Goal: Task Accomplishment & Management: Use online tool/utility

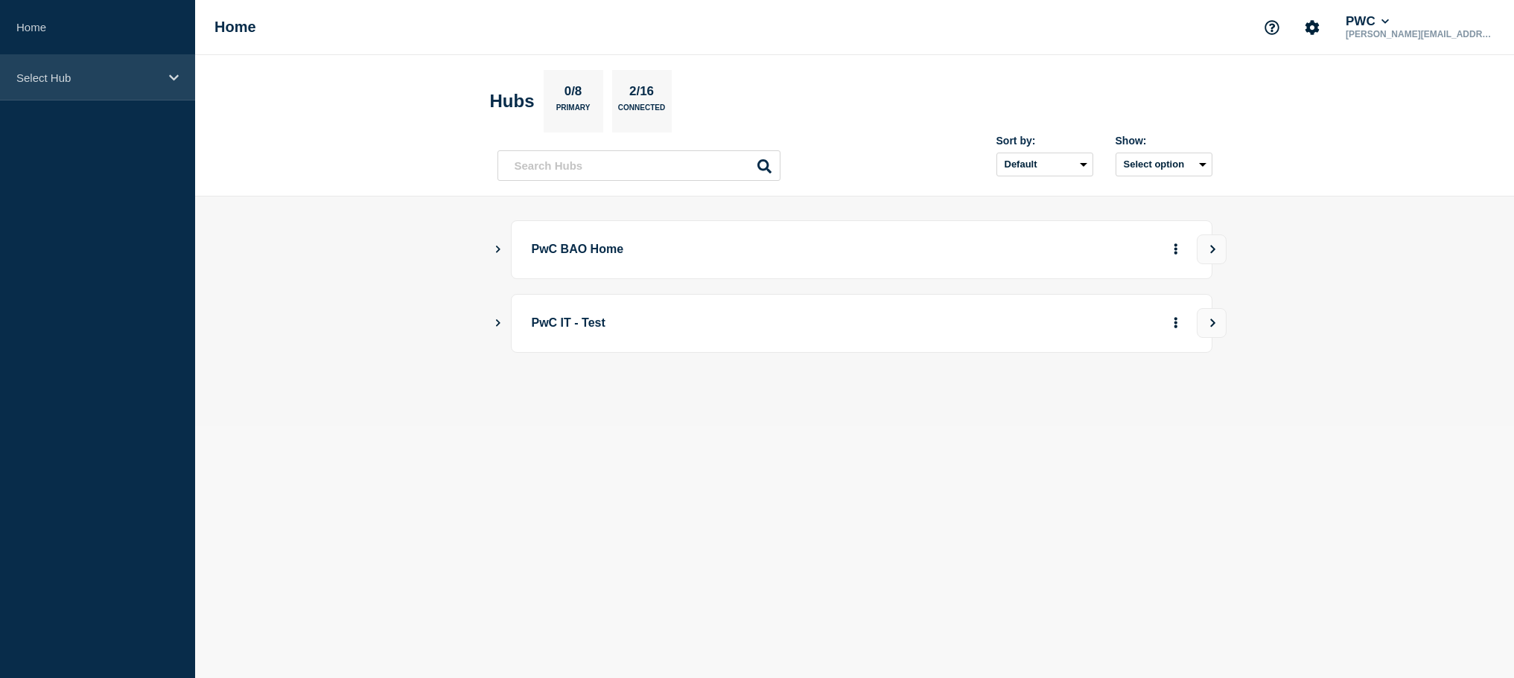
click at [122, 77] on p "Select Hub" at bounding box center [87, 77] width 143 height 13
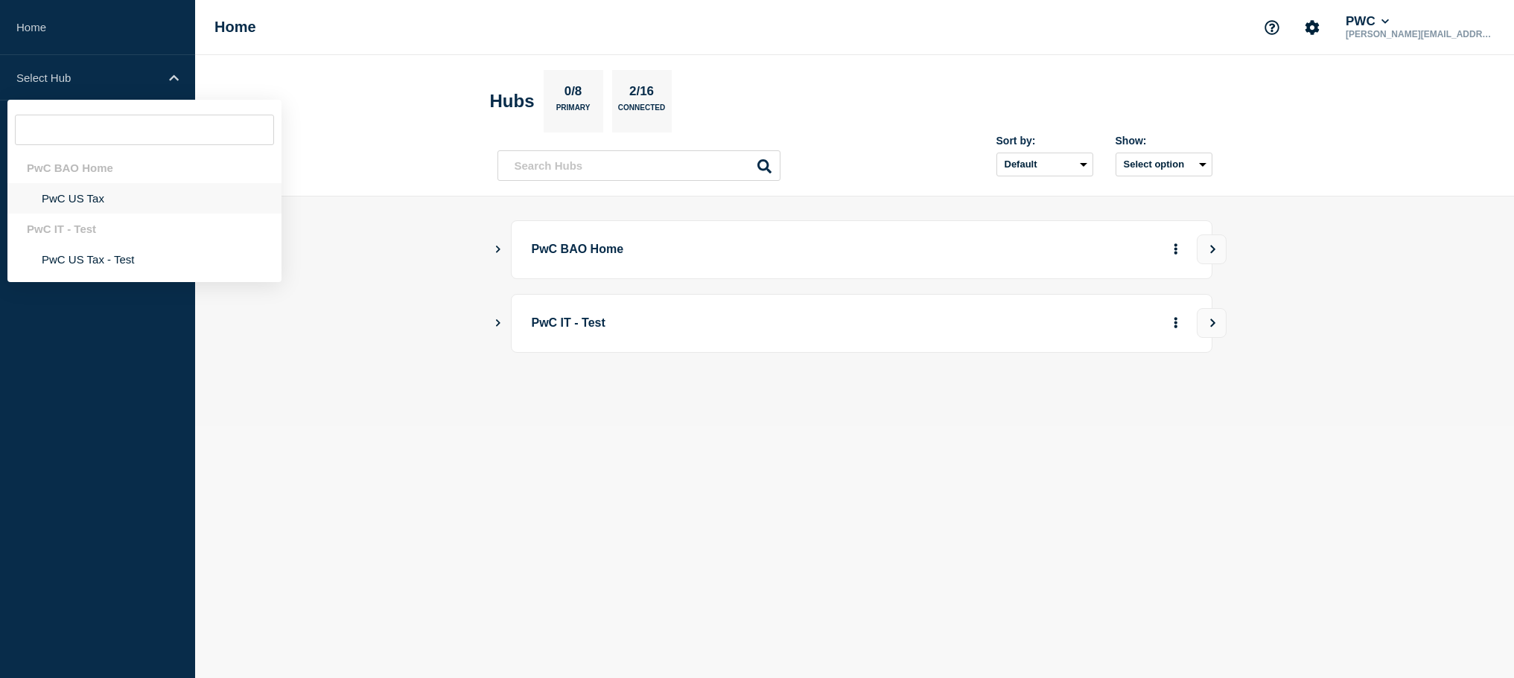
click at [80, 201] on li "PwC US Tax" at bounding box center [144, 198] width 274 height 31
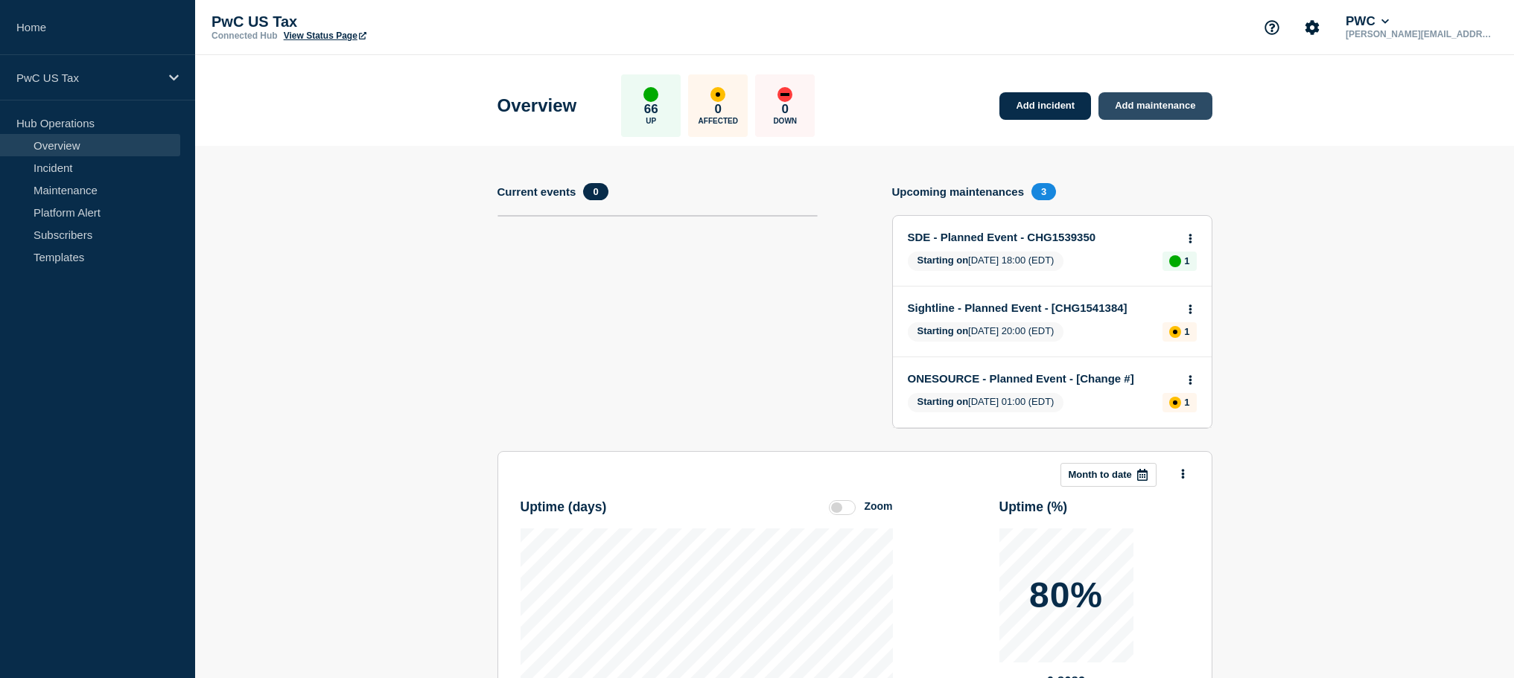
click at [1144, 101] on link "Add maintenance" at bounding box center [1154, 106] width 113 height 28
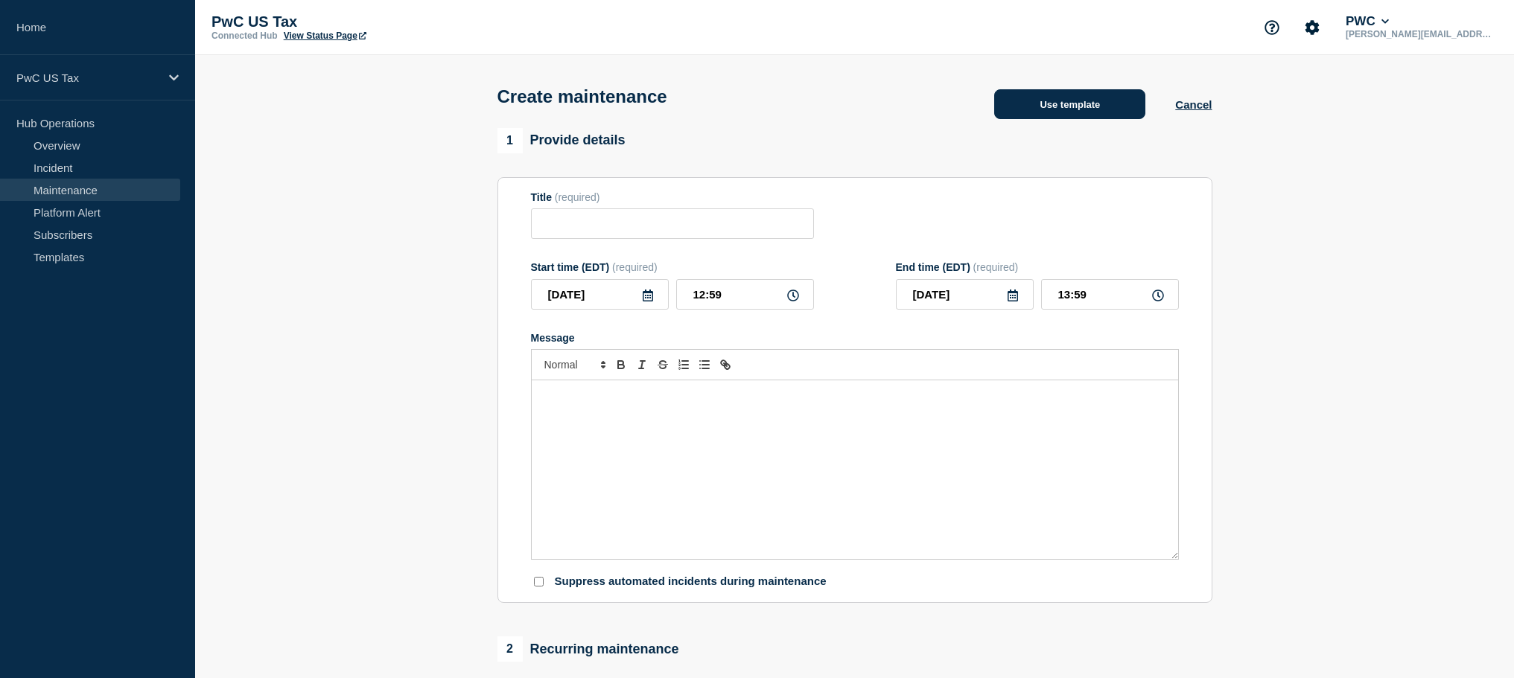
drag, startPoint x: 1154, startPoint y: 96, endPoint x: 1139, endPoint y: 99, distance: 15.2
click at [1154, 96] on div "Use template" at bounding box center [1069, 104] width 211 height 30
click at [1110, 103] on button "Use template" at bounding box center [1069, 104] width 151 height 30
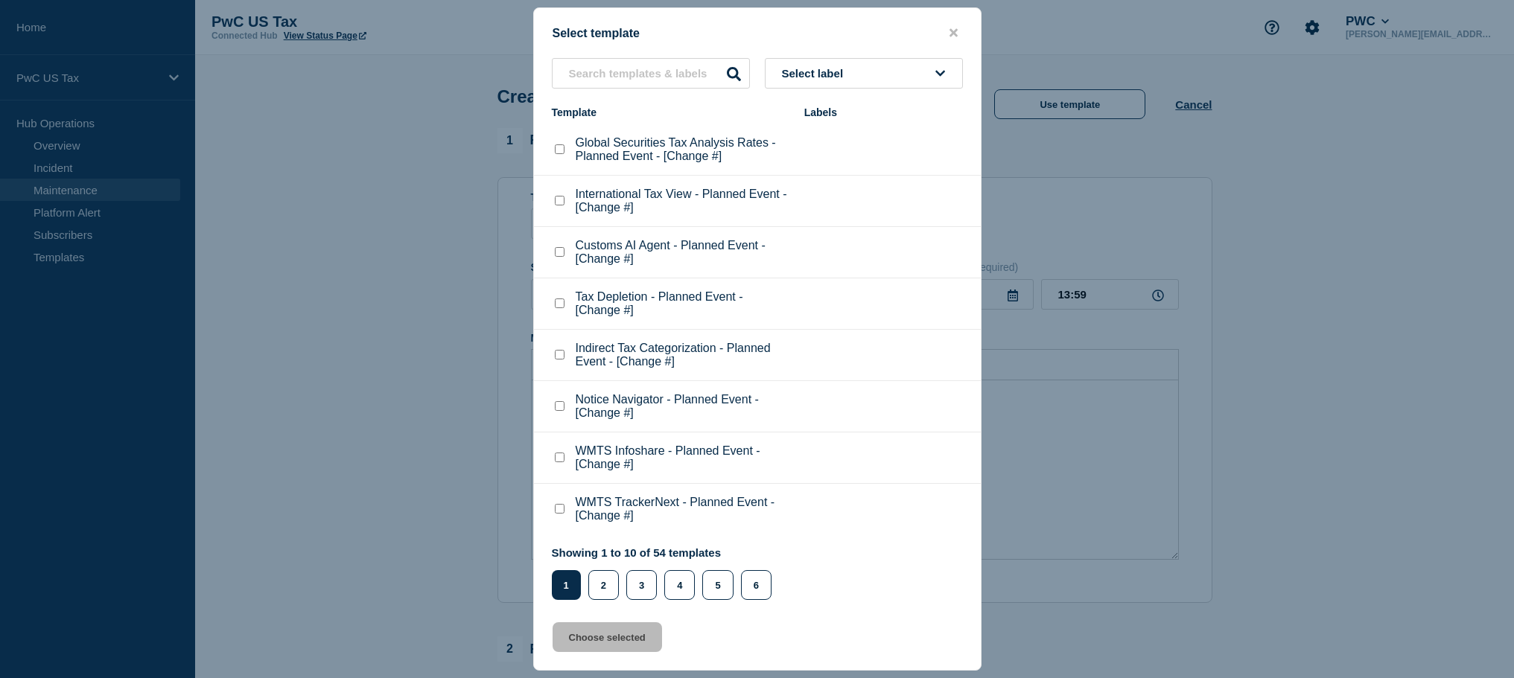
click at [601, 302] on li "Tax Depletion - Planned Event - [Change #]" at bounding box center [757, 303] width 447 height 51
click at [640, 82] on input "text" at bounding box center [651, 73] width 198 height 31
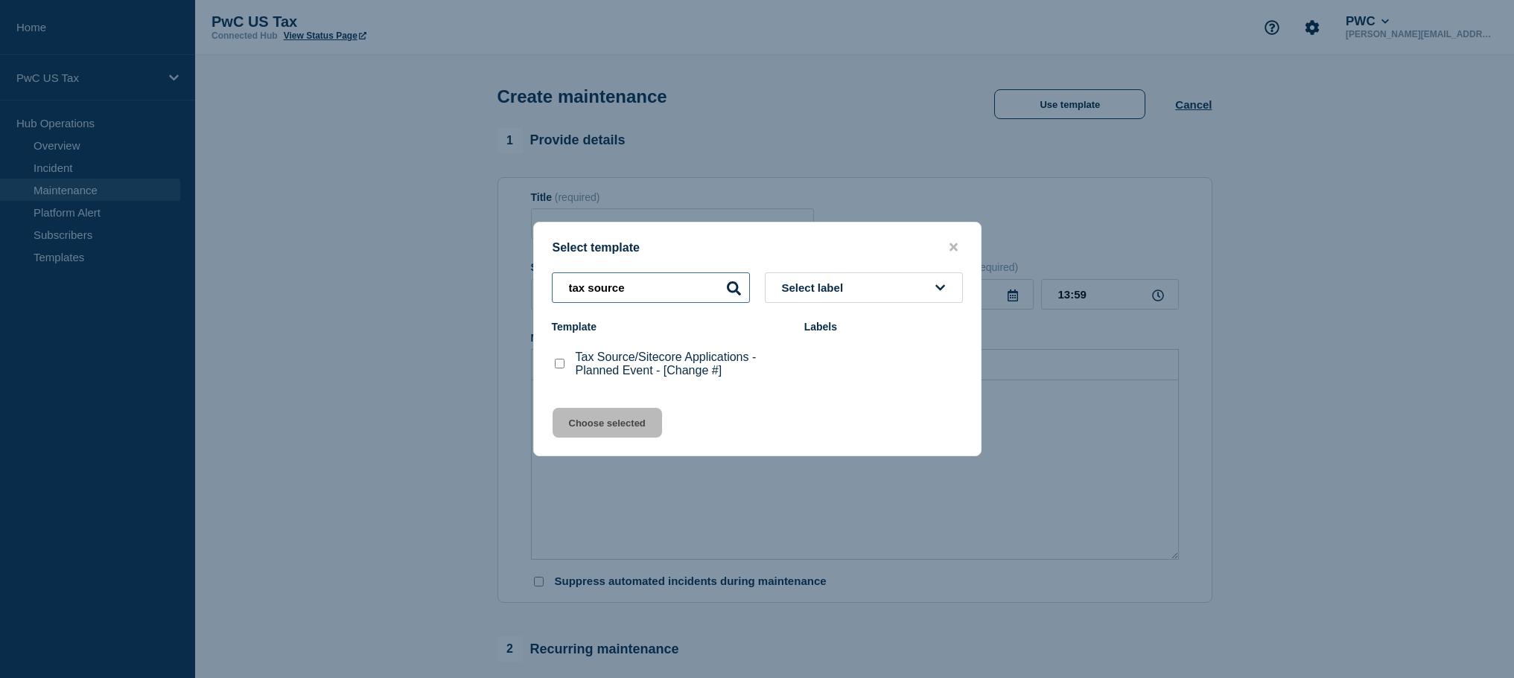
type input "tax source"
click at [564, 363] on div at bounding box center [559, 364] width 15 height 15
drag, startPoint x: 562, startPoint y: 367, endPoint x: 579, endPoint y: 411, distance: 47.1
click at [561, 367] on checkbox"] "Tax Source/Sitecore Applications - Planned Event - [Change #] checkbox" at bounding box center [560, 364] width 10 height 10
checkbox checkbox"] "true"
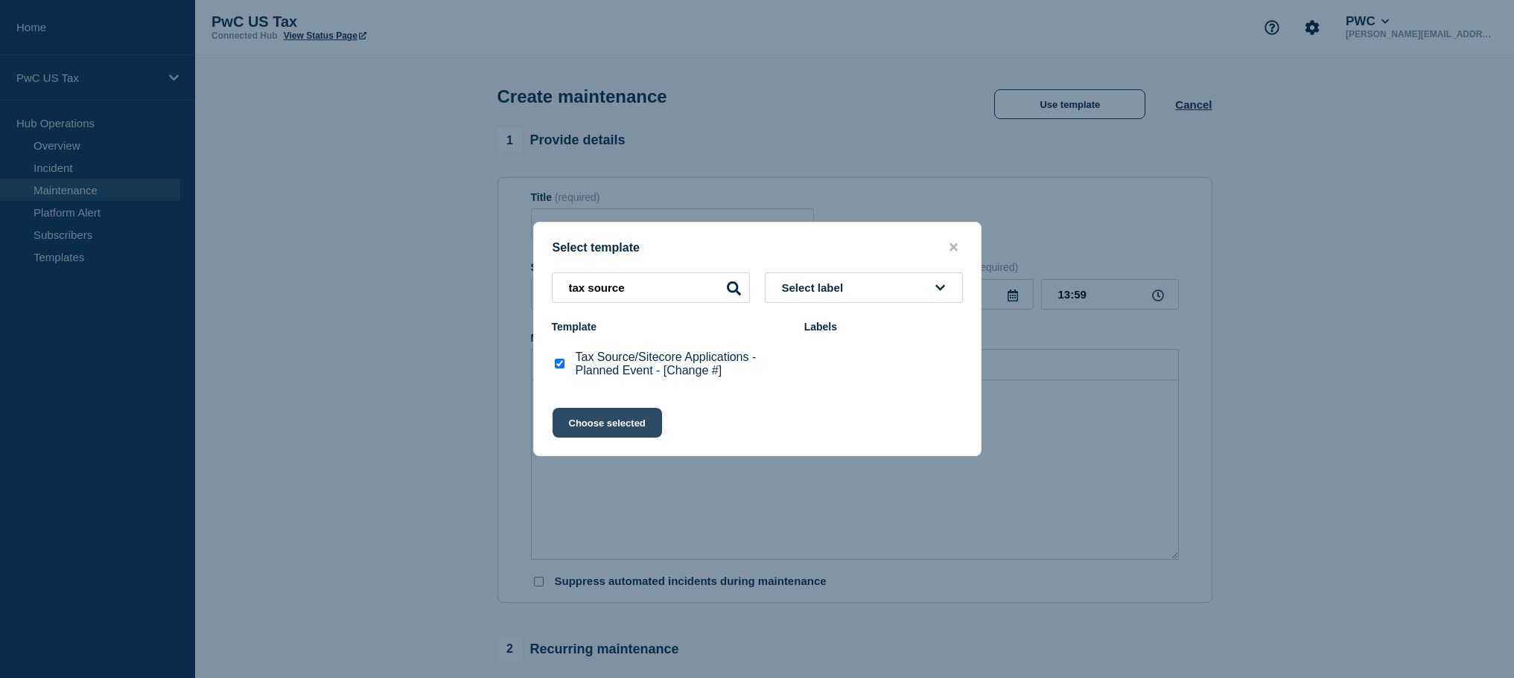
click at [577, 424] on button "Choose selected" at bounding box center [606, 423] width 109 height 30
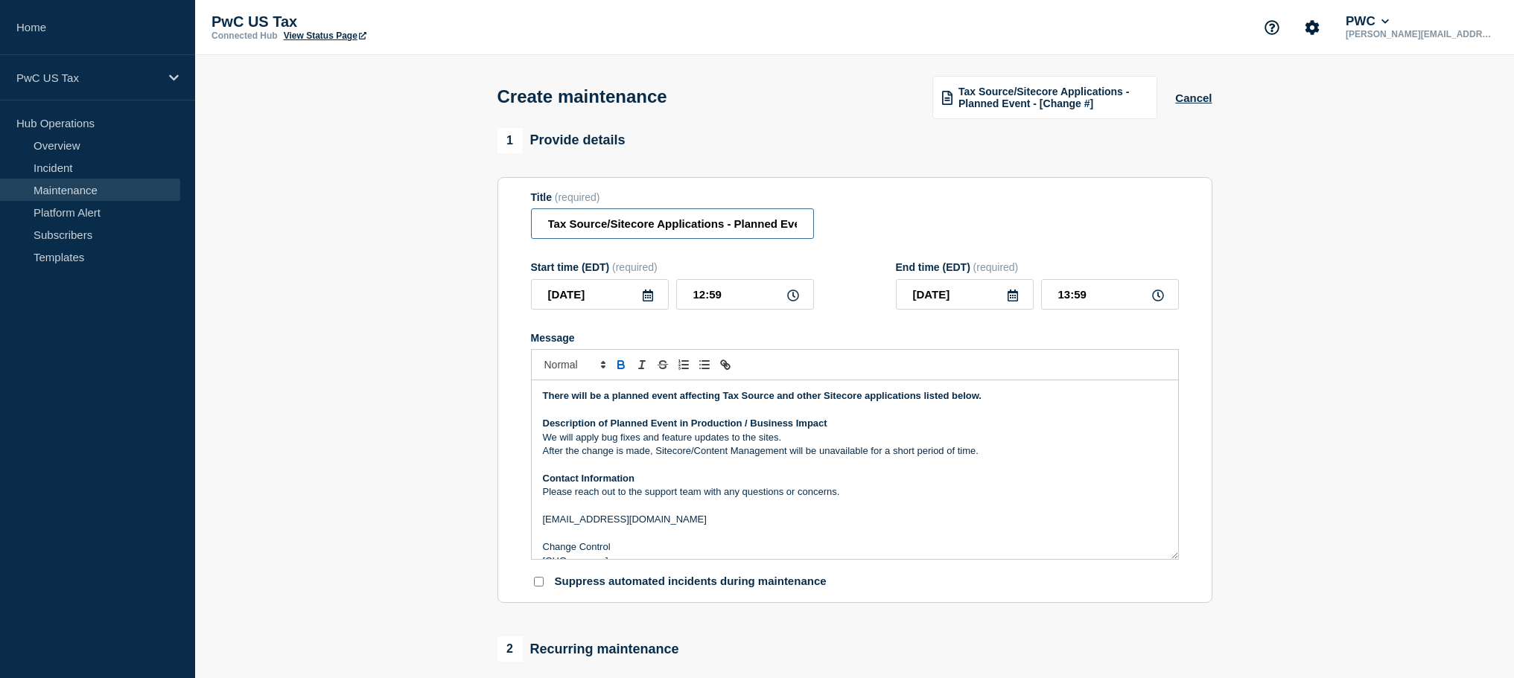
scroll to position [0, 74]
drag, startPoint x: 769, startPoint y: 228, endPoint x: 893, endPoint y: 225, distance: 124.4
click at [894, 225] on div "Title (required) Tax Source/Sitecore Applications - Planned Event - [Change #]" at bounding box center [855, 215] width 648 height 48
click at [747, 229] on input "Tax Source/Sitecore Applications - Planned Event - [Change #]" at bounding box center [672, 223] width 283 height 31
drag, startPoint x: 761, startPoint y: 230, endPoint x: 789, endPoint y: 229, distance: 28.3
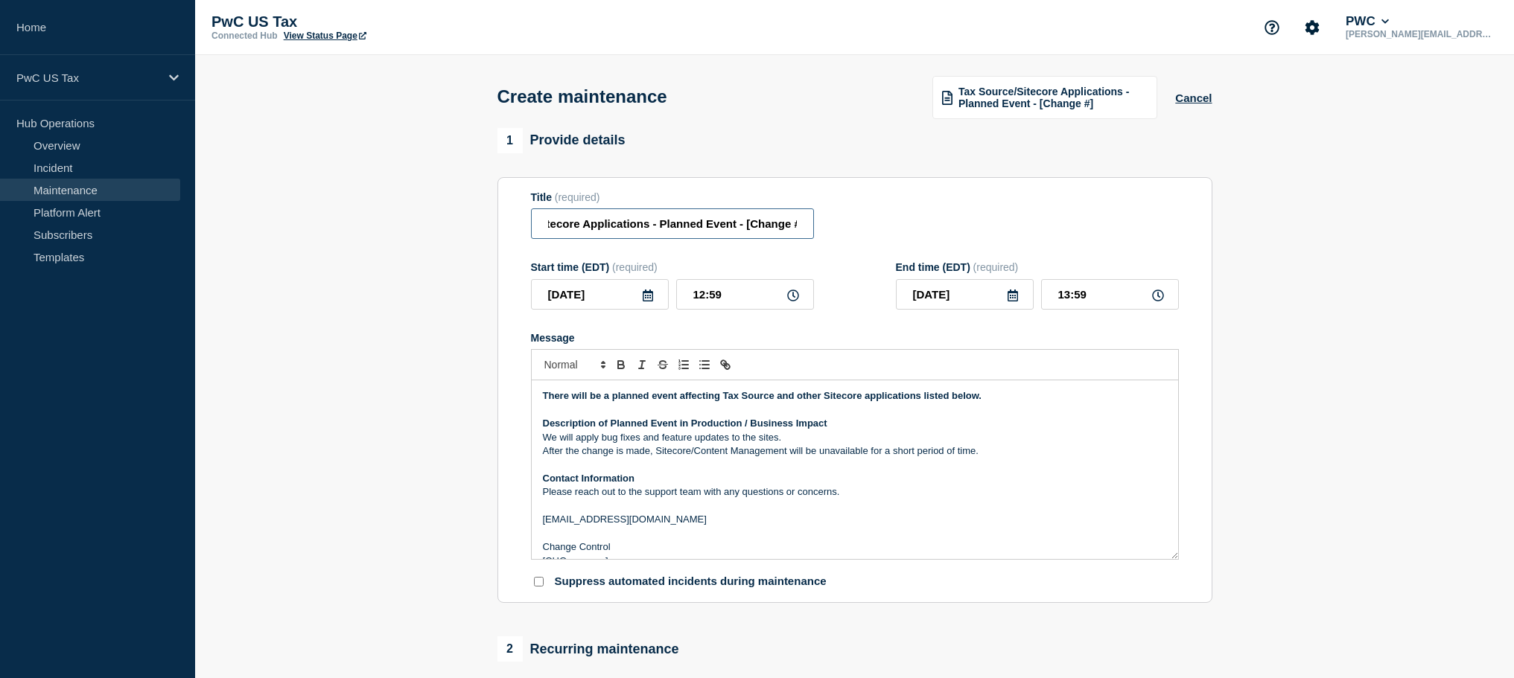
click at [790, 229] on input "Tax Source/Sitecore Applications - Planned Event - [Change #]" at bounding box center [672, 223] width 283 height 31
paste input "HG1542439"
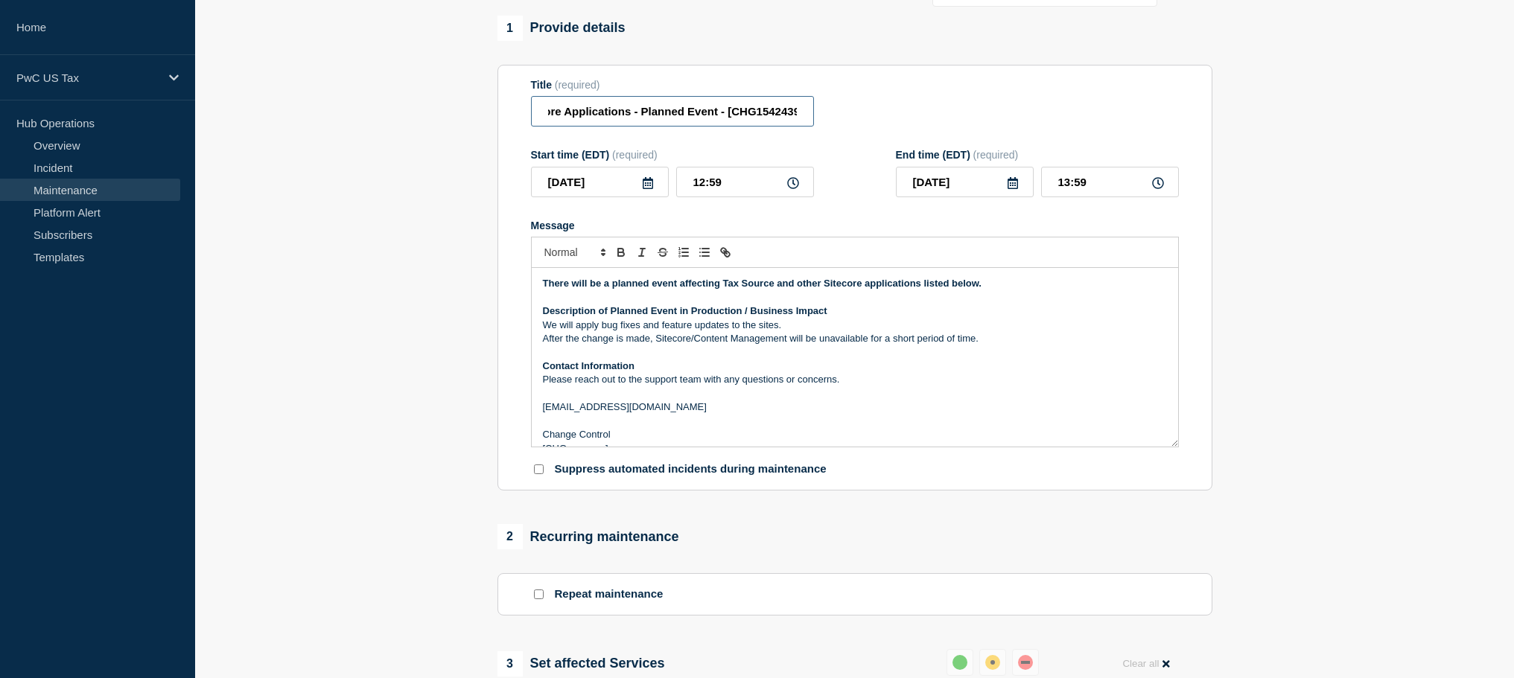
scroll to position [132, 0]
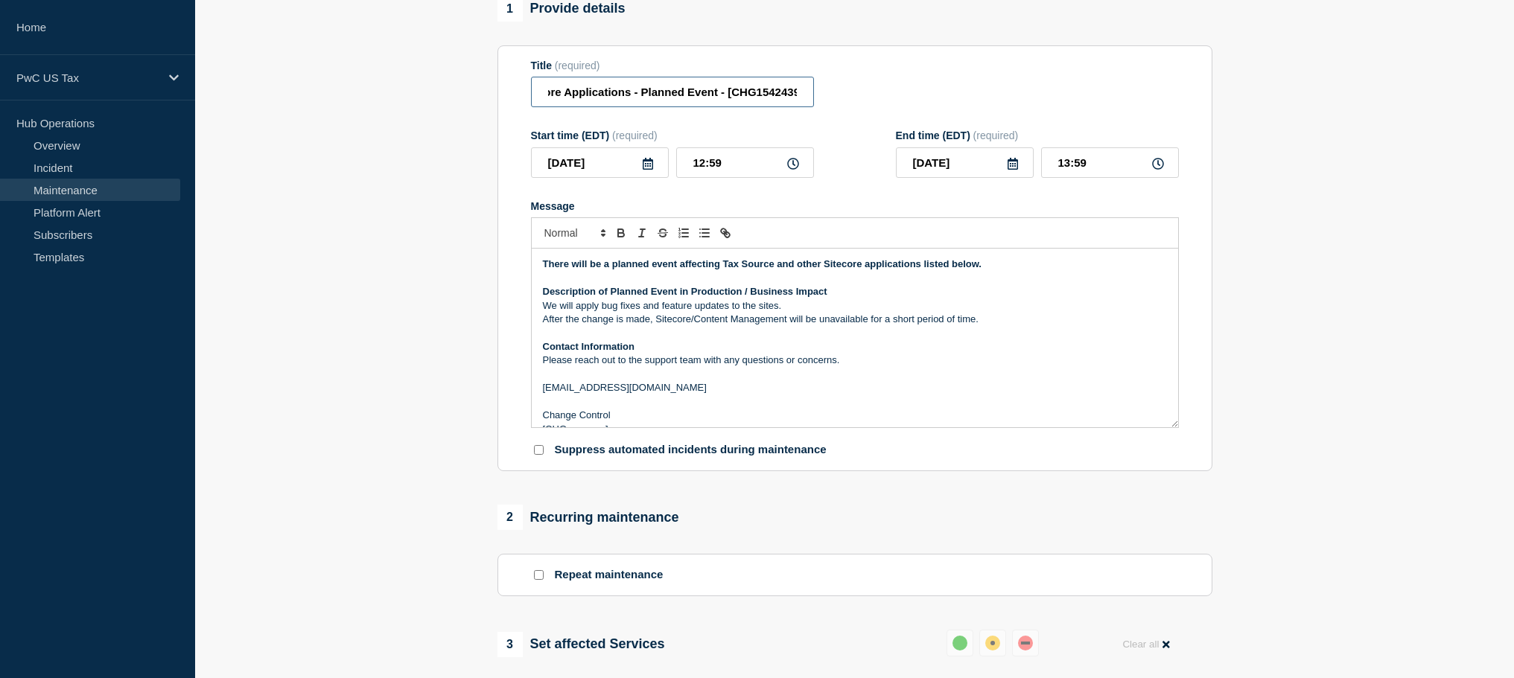
drag, startPoint x: 727, startPoint y: 98, endPoint x: 724, endPoint y: 125, distance: 27.0
click at [726, 107] on input "Tax Source/Sitecore Applications - Planned Event - [CHG1542439]" at bounding box center [672, 92] width 283 height 31
drag, startPoint x: 728, startPoint y: 102, endPoint x: 721, endPoint y: 109, distance: 9.5
click at [726, 104] on input "Tax Source/Sitecore Applications - Planned Event - [CHG1542439]" at bounding box center [672, 92] width 283 height 31
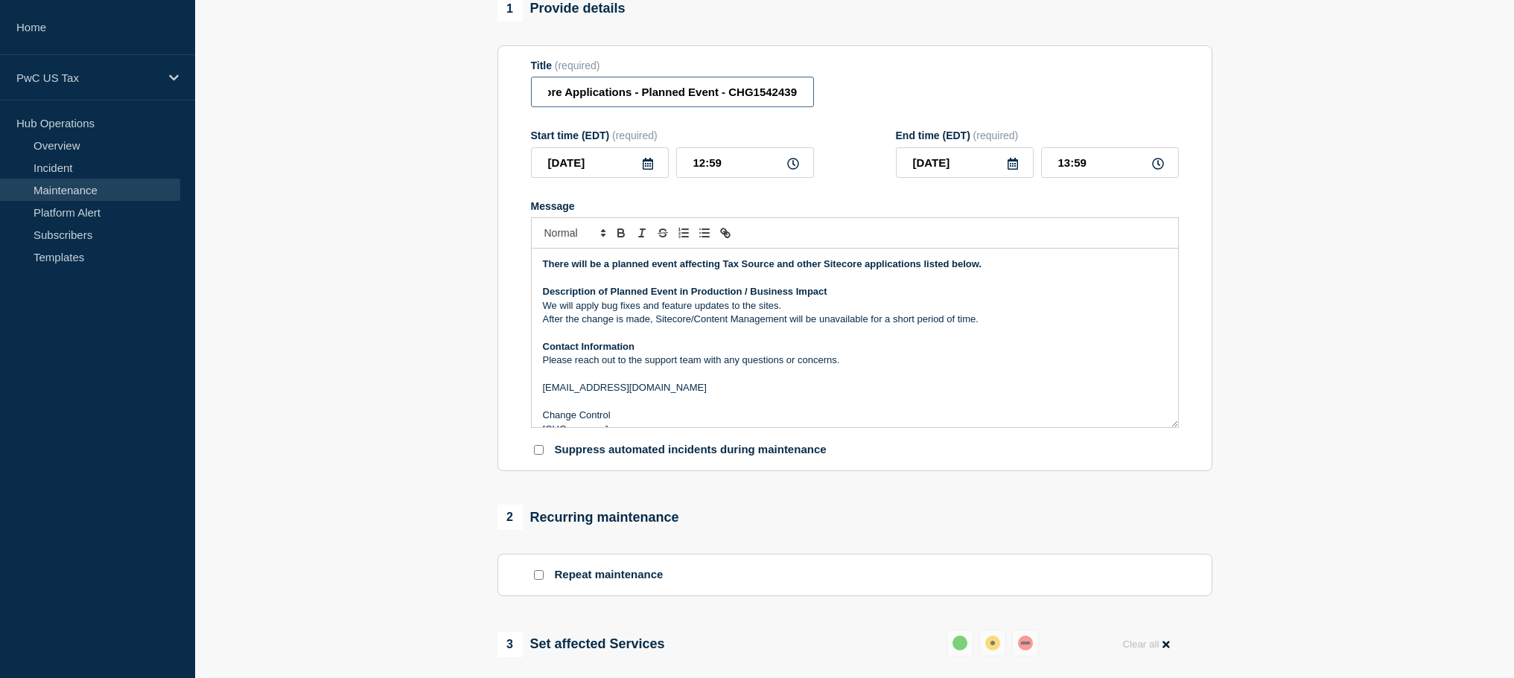
click at [801, 101] on input "Tax Source/Sitecore Applications - Planned Event - CHG1542439]" at bounding box center [672, 92] width 283 height 31
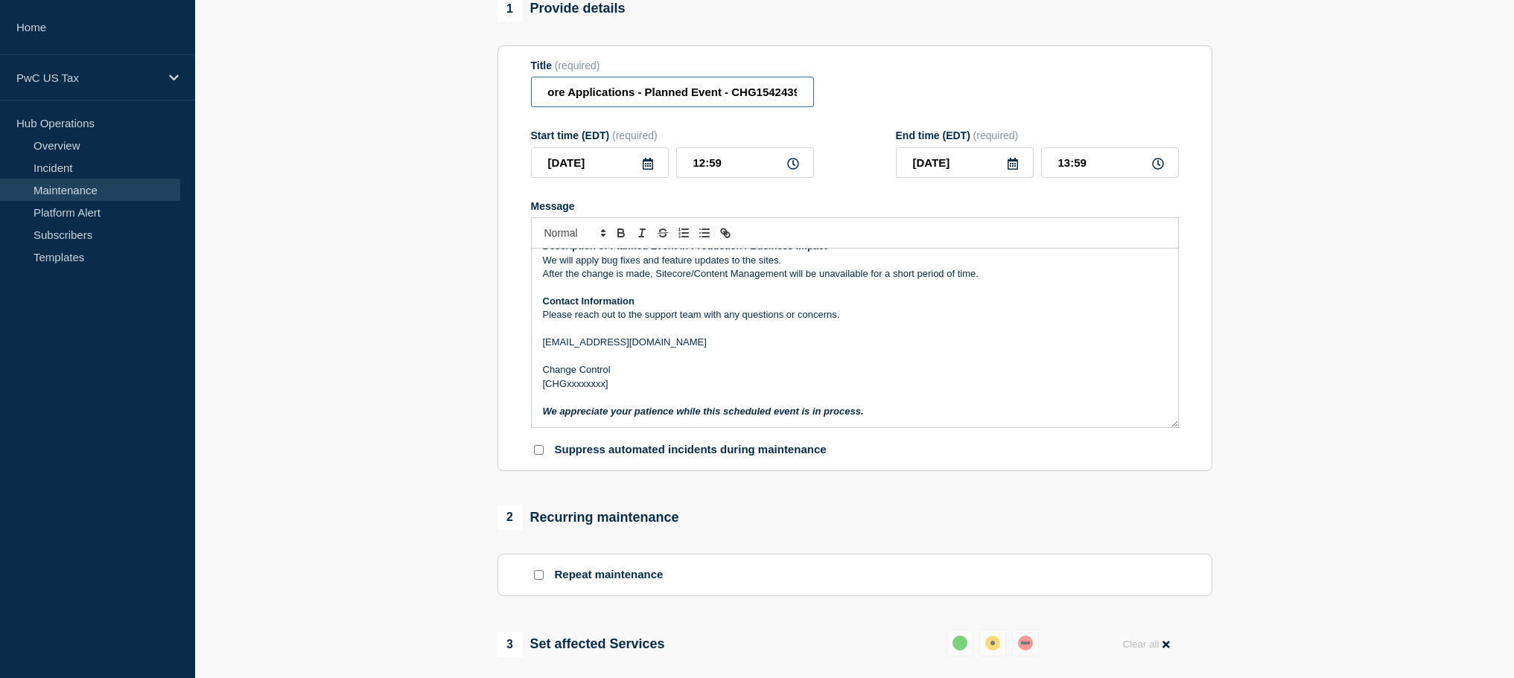
type input "Tax Source/Sitecore Applications - Planned Event - CHG1542439"
drag, startPoint x: 596, startPoint y: 397, endPoint x: 625, endPoint y: 398, distance: 29.8
click at [626, 397] on div "There will be a planned event affecting Tax Source and other Sitecore applicati…" at bounding box center [855, 338] width 646 height 179
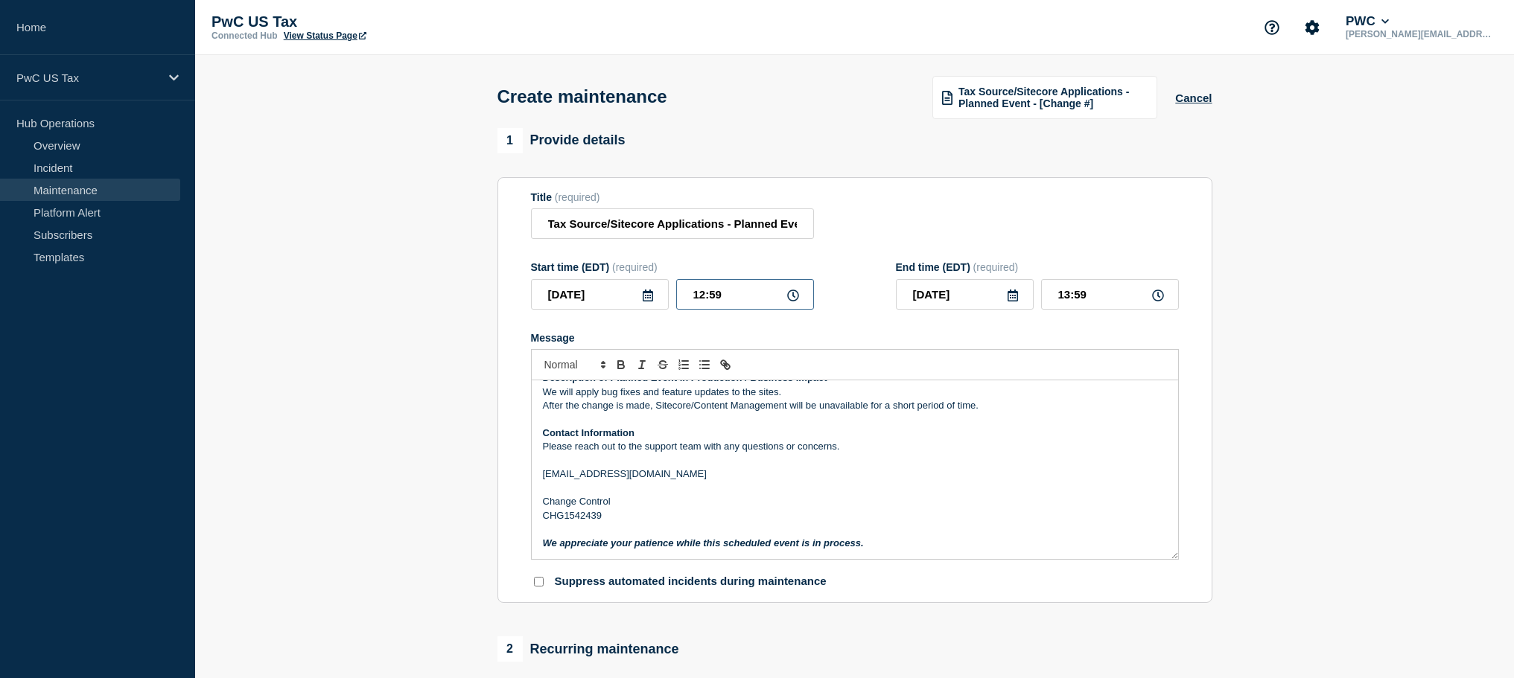
click at [678, 307] on input "12:59" at bounding box center [745, 294] width 138 height 31
drag, startPoint x: 685, startPoint y: 306, endPoint x: 759, endPoint y: 297, distance: 75.0
click at [759, 297] on input "12:59" at bounding box center [745, 294] width 138 height 31
drag, startPoint x: 735, startPoint y: 307, endPoint x: 766, endPoint y: 308, distance: 31.3
click at [766, 308] on input "12:59" at bounding box center [745, 294] width 138 height 31
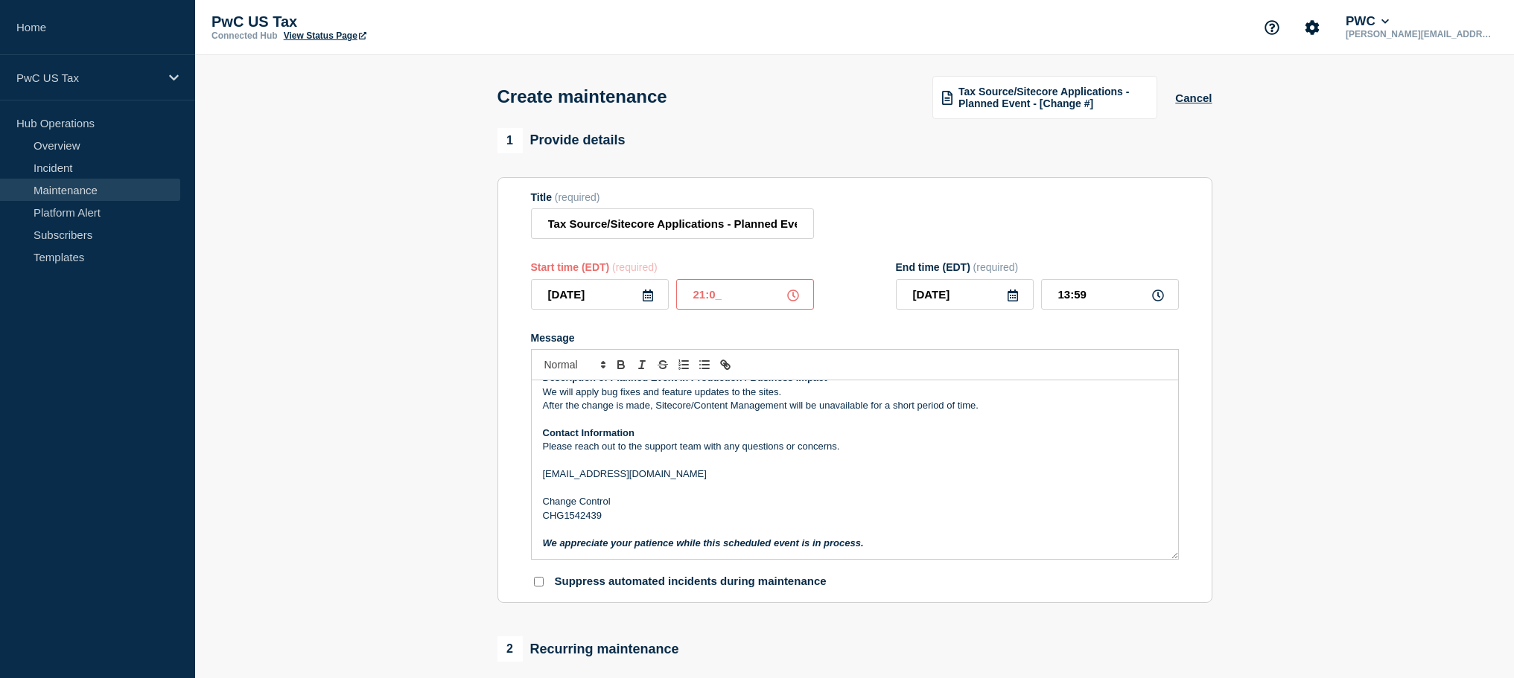
type input "21:00"
type input "22:00"
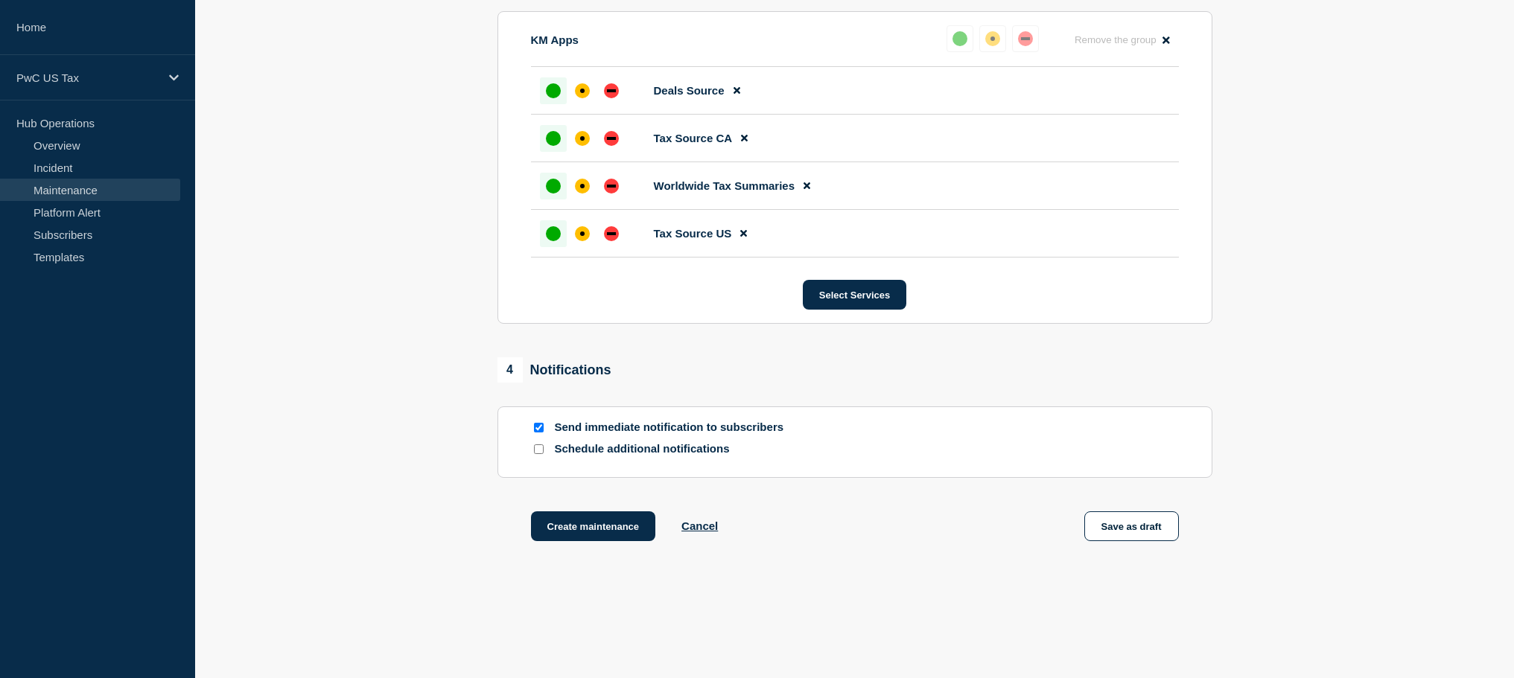
scroll to position [870, 0]
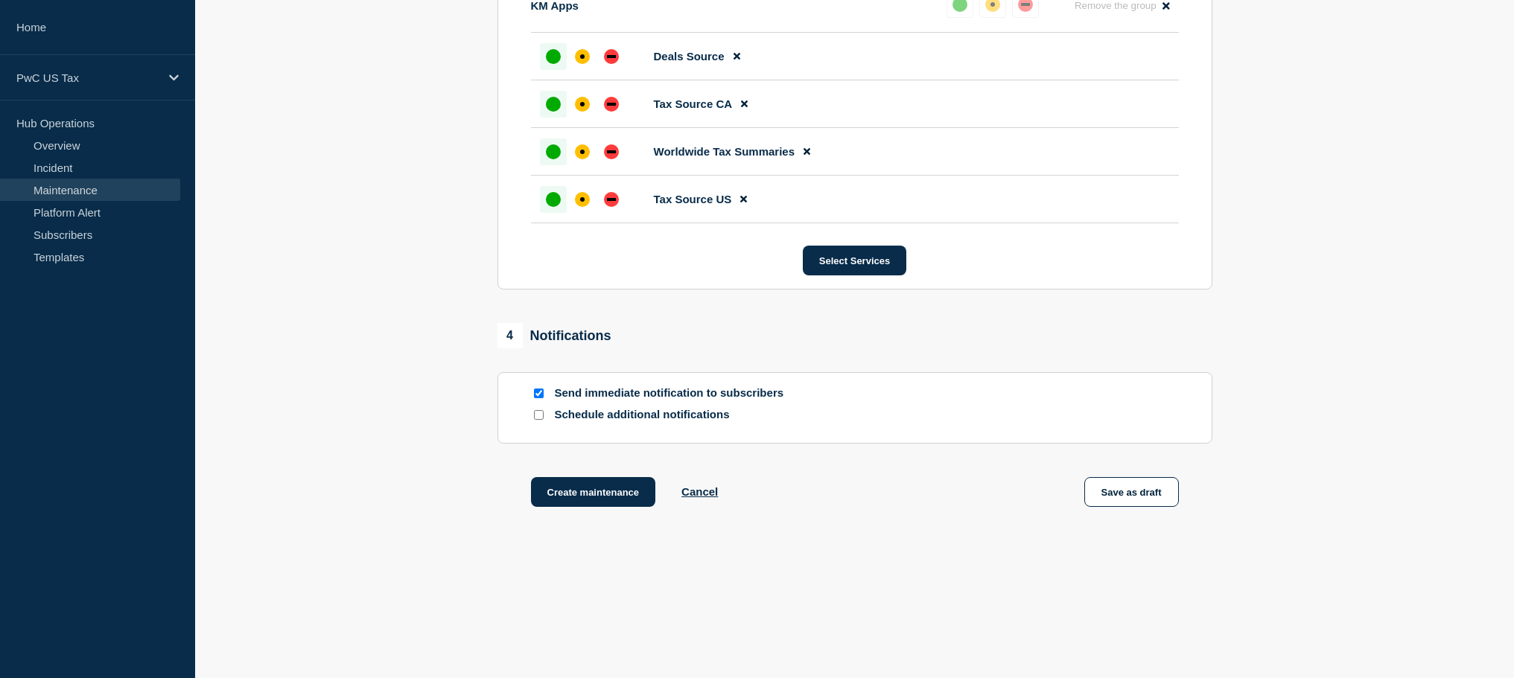
click at [542, 391] on input "Send immediate notification to subscribers" at bounding box center [539, 394] width 10 height 10
checkbox input "false"
click at [585, 496] on button "Create maintenance" at bounding box center [593, 492] width 125 height 30
